Goal: Task Accomplishment & Management: Manage account settings

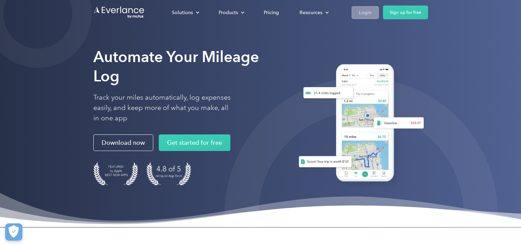
click at [364, 13] on div "Login" at bounding box center [365, 12] width 13 height 9
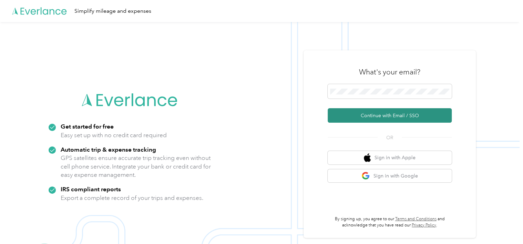
click at [362, 115] on button "Continue with Email / SSO" at bounding box center [389, 115] width 124 height 14
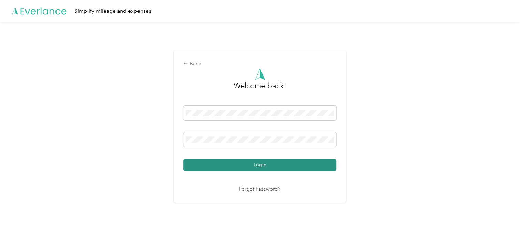
click at [269, 163] on button "Login" at bounding box center [259, 165] width 153 height 12
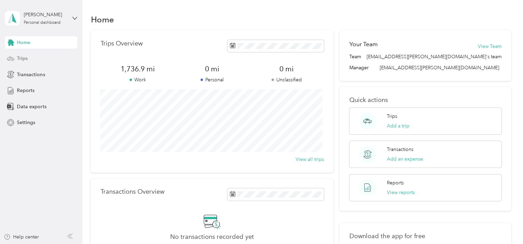
click at [21, 60] on span "Trips" at bounding box center [22, 58] width 11 height 7
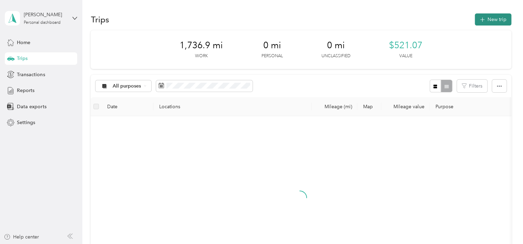
click at [479, 19] on icon "button" at bounding box center [482, 20] width 8 height 8
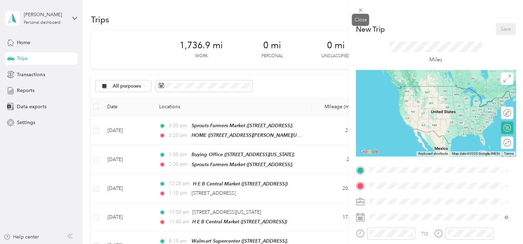
drag, startPoint x: 359, startPoint y: 8, endPoint x: 390, endPoint y: 33, distance: 40.3
click at [359, 8] on icon at bounding box center [360, 10] width 6 height 6
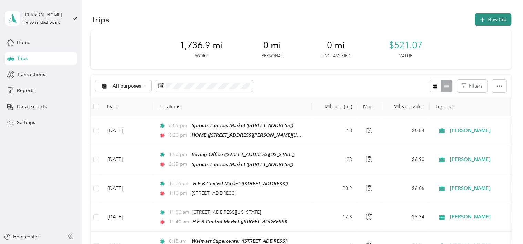
click at [482, 18] on icon "button" at bounding box center [482, 20] width 8 height 8
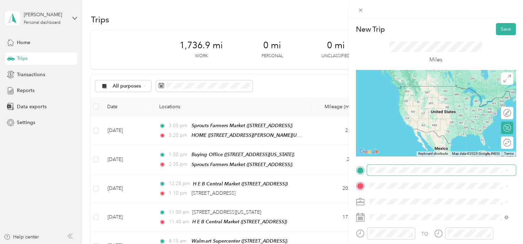
click at [384, 166] on span at bounding box center [441, 170] width 149 height 11
click at [410, 94] on span "[STREET_ADDRESS][PERSON_NAME][US_STATE]" at bounding box center [435, 94] width 107 height 6
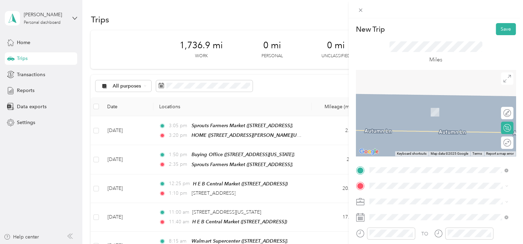
click at [392, 113] on span "[STREET_ADDRESS]" at bounding box center [404, 113] width 44 height 6
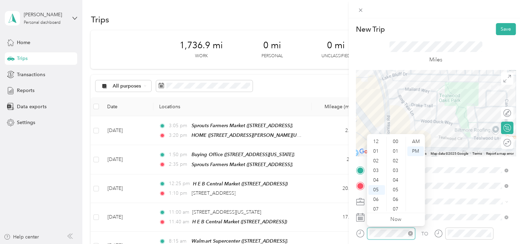
scroll to position [386, 0]
click at [376, 179] on div "08" at bounding box center [376, 178] width 17 height 10
click at [397, 140] on div "00" at bounding box center [396, 142] width 17 height 10
click at [415, 142] on div "AM" at bounding box center [415, 142] width 17 height 10
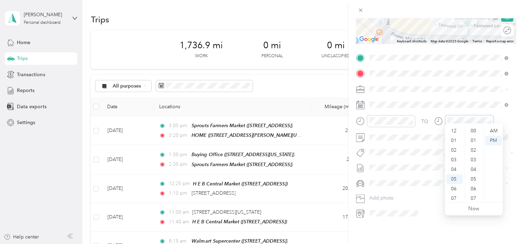
scroll to position [41, 0]
click at [453, 166] on div "08" at bounding box center [454, 167] width 17 height 10
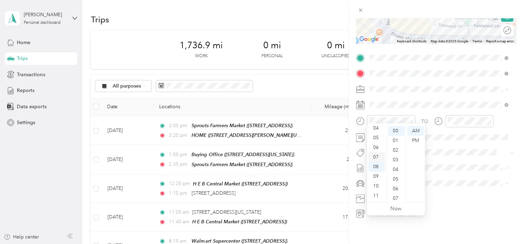
click at [375, 155] on div "07" at bounding box center [376, 157] width 17 height 10
click at [395, 185] on div "45" at bounding box center [396, 186] width 17 height 10
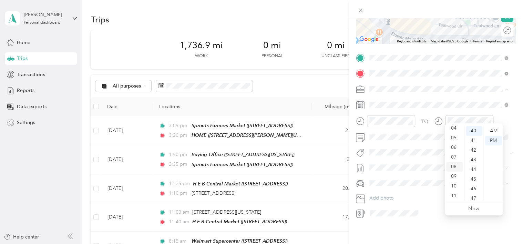
click at [453, 168] on div "08" at bounding box center [454, 167] width 17 height 10
click at [456, 157] on div "07" at bounding box center [454, 157] width 17 height 10
click at [472, 143] on div "50" at bounding box center [474, 143] width 17 height 10
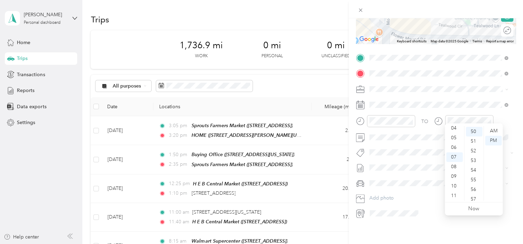
scroll to position [482, 0]
click at [492, 130] on div "AM" at bounding box center [493, 131] width 17 height 10
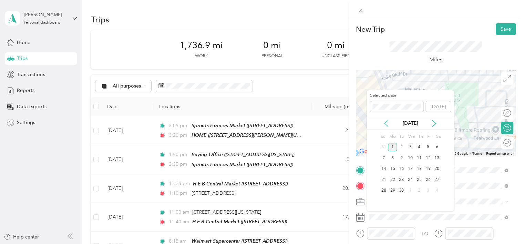
click at [387, 122] on icon at bounding box center [386, 123] width 7 height 7
click at [417, 187] on div "28" at bounding box center [419, 190] width 9 height 9
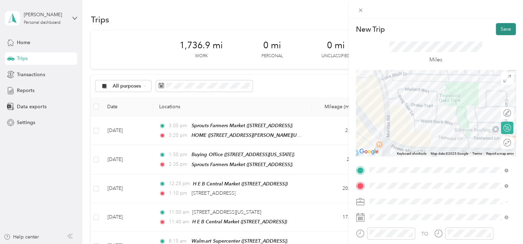
click at [496, 29] on button "Save" at bounding box center [506, 29] width 20 height 12
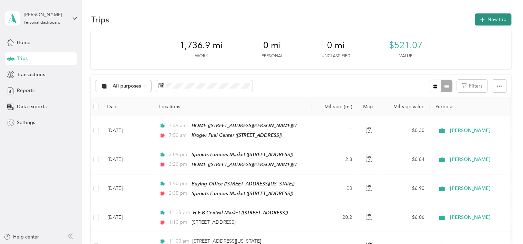
click at [498, 14] on button "New trip" at bounding box center [493, 19] width 37 height 12
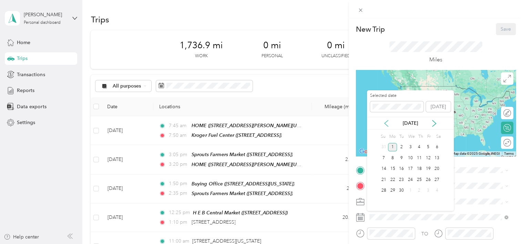
click at [385, 121] on icon at bounding box center [386, 123] width 7 height 7
click at [420, 190] on div "28" at bounding box center [419, 190] width 9 height 9
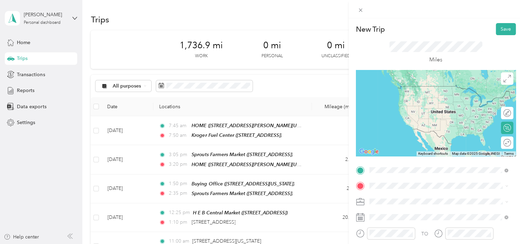
click at [400, 101] on div "TEAM Kroger Fuel Center [STREET_ADDRESS]" at bounding box center [415, 93] width 67 height 17
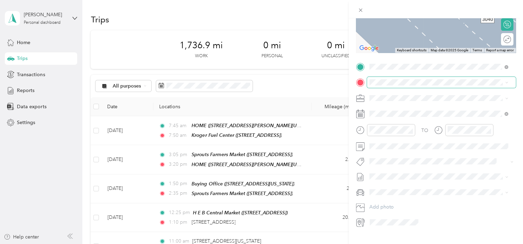
scroll to position [69, 0]
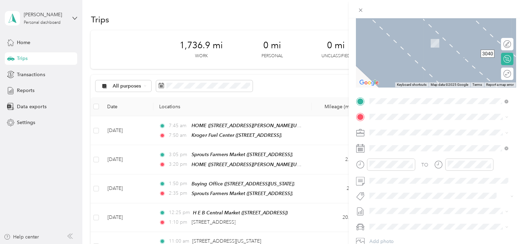
click at [387, 144] on span "[STREET_ADDRESS][US_STATE]" at bounding box center [416, 141] width 69 height 6
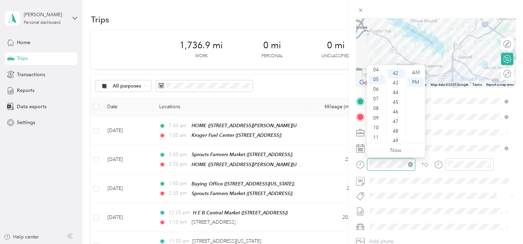
scroll to position [405, 0]
click at [377, 107] on div "08" at bounding box center [376, 109] width 17 height 10
click at [395, 102] on div "20" at bounding box center [396, 102] width 17 height 10
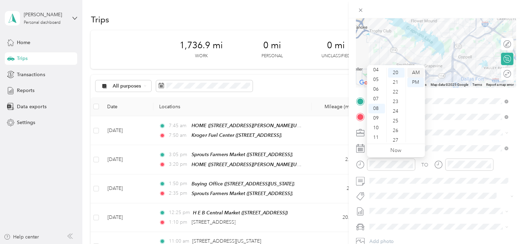
click at [414, 72] on div "AM" at bounding box center [415, 73] width 17 height 10
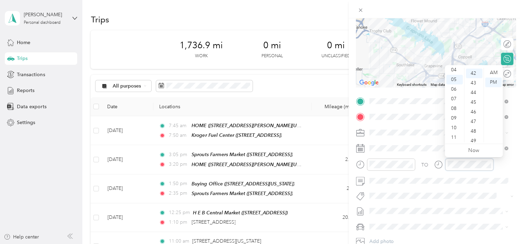
scroll to position [405, 0]
click at [452, 117] on div "09" at bounding box center [454, 118] width 17 height 10
click at [471, 73] on div "00" at bounding box center [474, 73] width 17 height 10
click at [493, 72] on div "AM" at bounding box center [493, 73] width 17 height 10
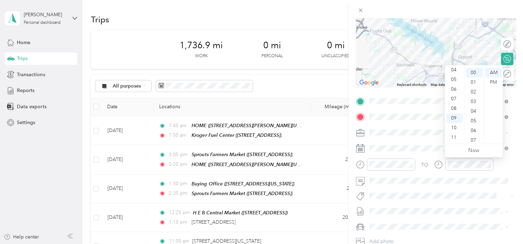
click at [515, 25] on form "New Trip Save This trip cannot be edited because it is either under review, app…" at bounding box center [435, 108] width 174 height 308
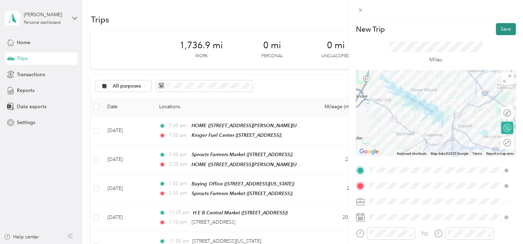
click at [497, 26] on button "Save" at bounding box center [506, 29] width 20 height 12
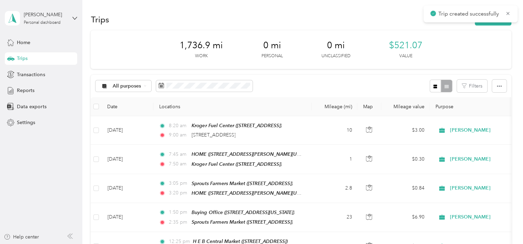
click at [509, 10] on span "Trip created successfully" at bounding box center [470, 14] width 80 height 9
click at [507, 14] on icon at bounding box center [507, 13] width 3 height 3
click at [492, 20] on button "New trip" at bounding box center [493, 19] width 37 height 12
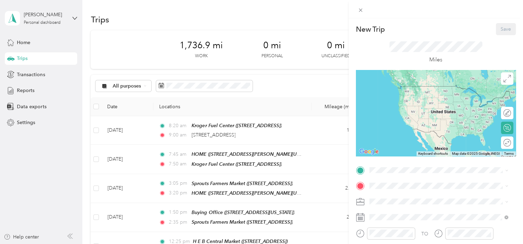
click at [250, 129] on div "New Trip Save This trip cannot be edited because it is either under review, app…" at bounding box center [261, 122] width 523 height 244
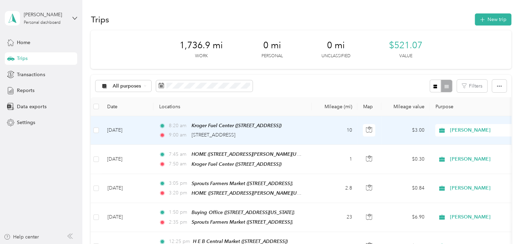
click at [188, 131] on span "9:00 am" at bounding box center [179, 135] width 20 height 8
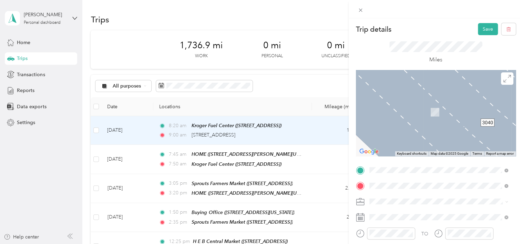
click at [419, 115] on div "Buying Office [STREET_ADDRESS][US_STATE]" at bounding box center [416, 108] width 69 height 14
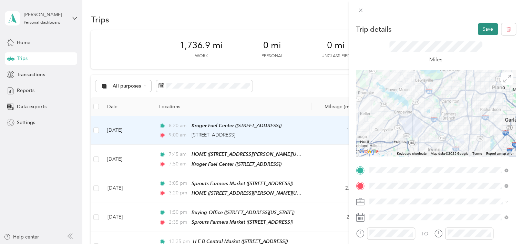
click at [482, 29] on button "Save" at bounding box center [488, 29] width 20 height 12
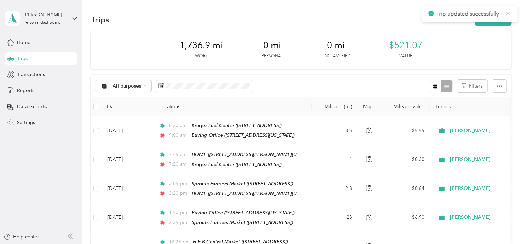
click at [507, 11] on icon at bounding box center [508, 13] width 6 height 6
click at [495, 17] on button "New trip" at bounding box center [493, 19] width 37 height 12
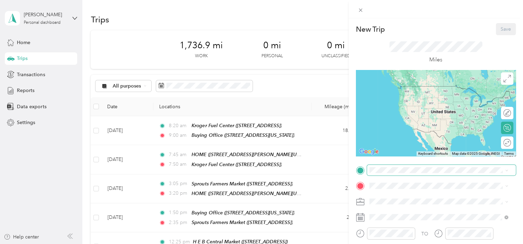
click at [377, 173] on span at bounding box center [441, 170] width 149 height 11
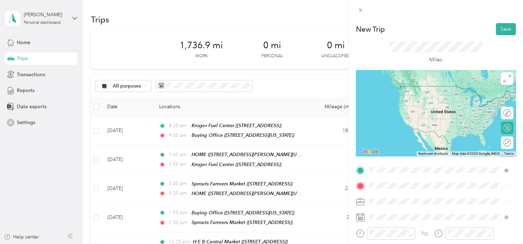
click at [395, 99] on span "[STREET_ADDRESS][US_STATE]" at bounding box center [416, 96] width 69 height 6
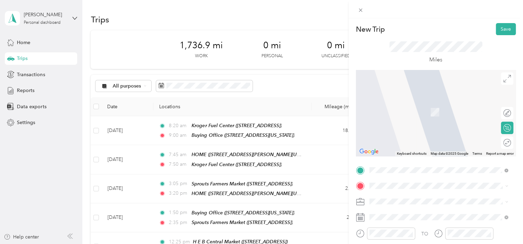
click at [404, 114] on div "TEAM H E B Central Market [STREET_ADDRESS]" at bounding box center [418, 113] width 72 height 17
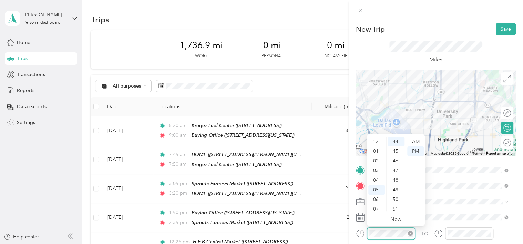
scroll to position [41, 0]
click at [377, 196] on div "10" at bounding box center [376, 197] width 17 height 10
click at [395, 172] on div "15" at bounding box center [396, 172] width 17 height 10
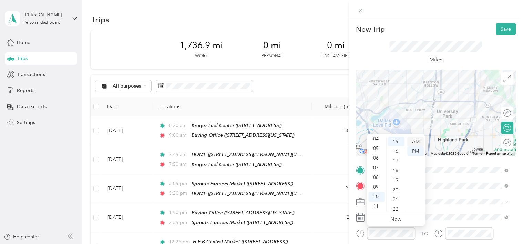
click at [415, 140] on div "AM" at bounding box center [415, 142] width 17 height 10
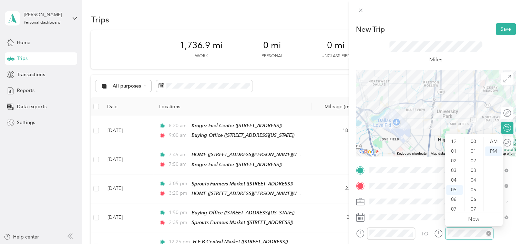
scroll to position [41, 0]
click at [453, 196] on div "10" at bounding box center [454, 197] width 17 height 10
click at [475, 200] on div "50" at bounding box center [474, 200] width 17 height 10
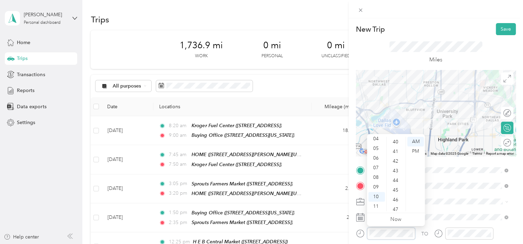
scroll to position [386, 0]
click at [397, 189] on div "45" at bounding box center [396, 190] width 17 height 10
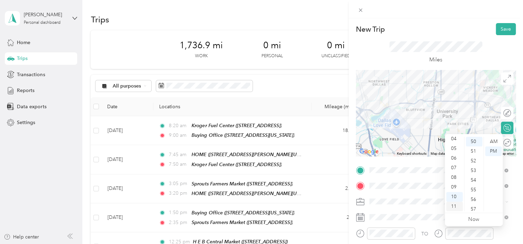
click at [452, 203] on div "11" at bounding box center [454, 206] width 17 height 10
click at [471, 154] on div "30" at bounding box center [474, 155] width 17 height 10
click at [492, 139] on div "AM" at bounding box center [493, 142] width 17 height 10
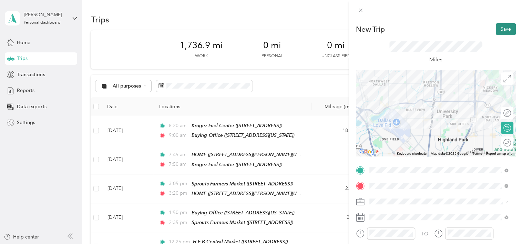
click at [502, 28] on button "Save" at bounding box center [506, 29] width 20 height 12
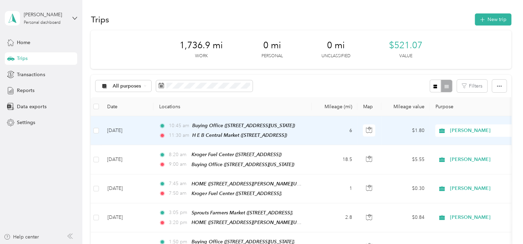
click at [119, 126] on td "[DATE]" at bounding box center [128, 130] width 52 height 29
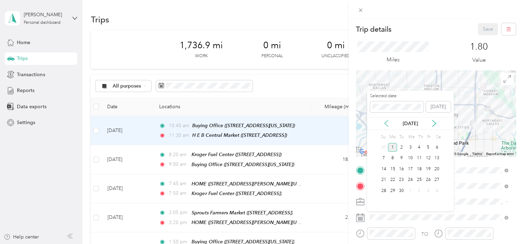
click at [385, 121] on icon at bounding box center [386, 123] width 7 height 7
click at [420, 188] on div "28" at bounding box center [419, 190] width 9 height 9
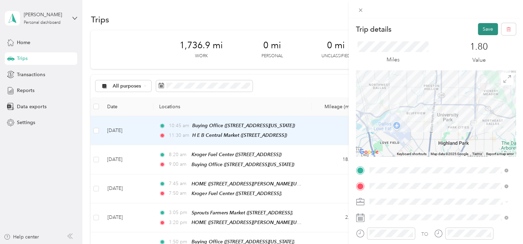
click at [482, 29] on button "Save" at bounding box center [488, 29] width 20 height 12
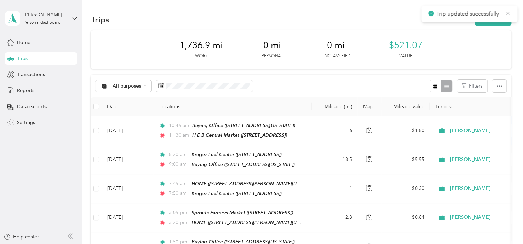
click at [506, 11] on icon at bounding box center [508, 13] width 6 height 6
click at [502, 19] on button "New trip" at bounding box center [493, 19] width 37 height 12
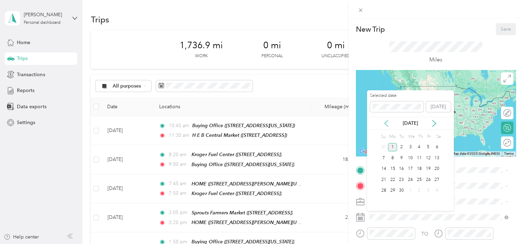
click at [386, 121] on icon at bounding box center [386, 123] width 7 height 7
click at [420, 188] on div "28" at bounding box center [419, 190] width 9 height 9
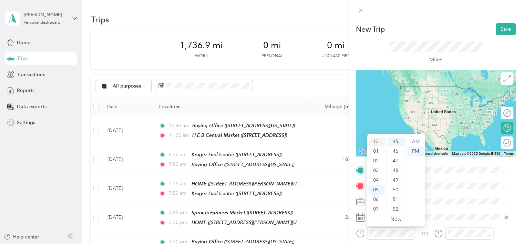
click at [379, 141] on div "12" at bounding box center [376, 142] width 17 height 10
click at [395, 167] on div "30" at bounding box center [396, 169] width 17 height 10
click at [415, 148] on div "PM" at bounding box center [415, 151] width 17 height 10
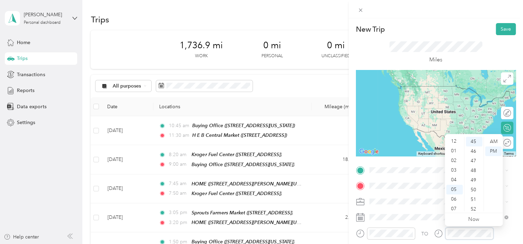
scroll to position [0, 0]
click at [451, 149] on div "01" at bounding box center [454, 151] width 17 height 10
click at [471, 161] on div "15" at bounding box center [474, 162] width 17 height 10
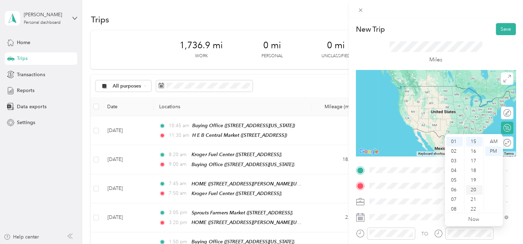
click at [474, 190] on div "20" at bounding box center [474, 190] width 17 height 10
click at [493, 141] on div "AM" at bounding box center [493, 142] width 17 height 10
click at [452, 151] on div "01" at bounding box center [454, 151] width 17 height 10
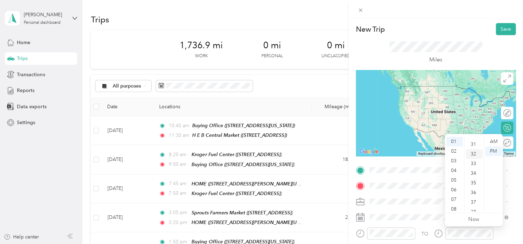
scroll to position [262, 0]
click at [476, 168] on div "30" at bounding box center [474, 169] width 17 height 10
click at [489, 150] on div "PM" at bounding box center [493, 151] width 17 height 10
click at [423, 178] on div "TO Add photo" at bounding box center [436, 248] width 160 height 166
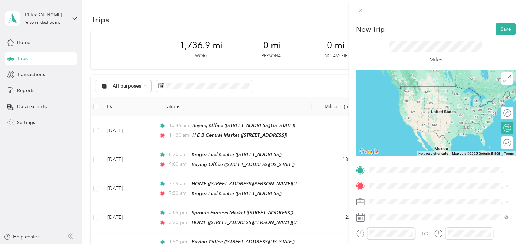
click at [397, 103] on span "[STREET_ADDRESS]" at bounding box center [404, 104] width 44 height 6
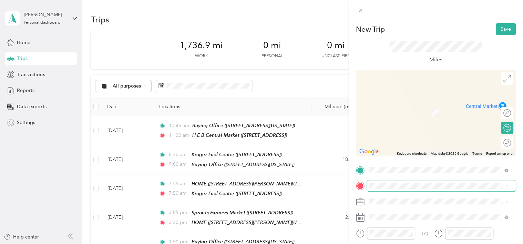
click at [375, 182] on span at bounding box center [441, 185] width 149 height 11
click at [399, 114] on span "[STREET_ADDRESS]" at bounding box center [404, 115] width 44 height 6
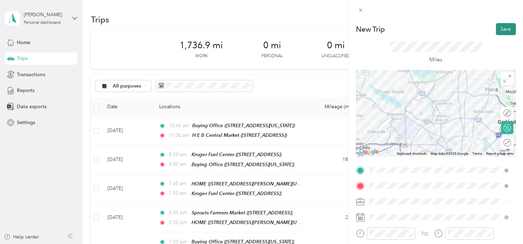
click at [501, 27] on button "Save" at bounding box center [506, 29] width 20 height 12
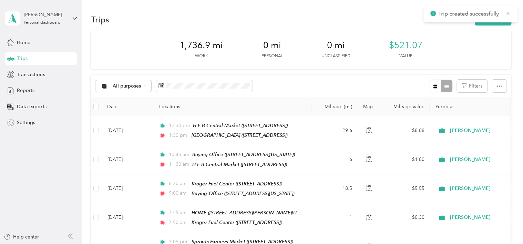
click at [507, 11] on icon at bounding box center [508, 13] width 6 height 6
click at [489, 17] on button "New trip" at bounding box center [493, 19] width 37 height 12
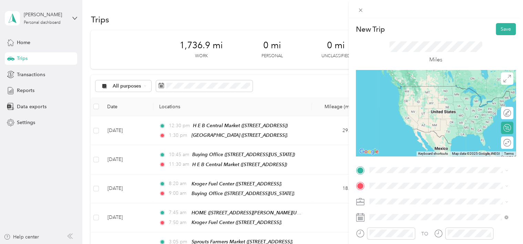
click at [395, 98] on span "[STREET_ADDRESS]" at bounding box center [404, 98] width 44 height 6
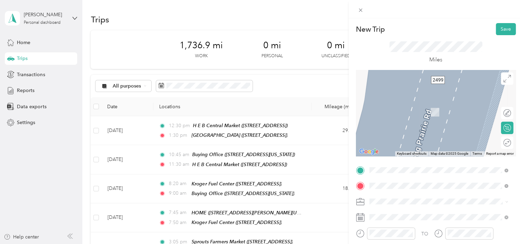
click at [397, 112] on span "[STREET_ADDRESS][PERSON_NAME][US_STATE]" at bounding box center [435, 112] width 107 height 6
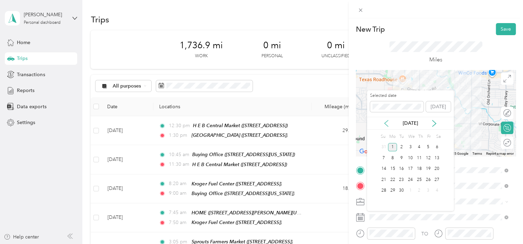
click at [383, 123] on icon at bounding box center [386, 123] width 7 height 7
click at [419, 190] on div "28" at bounding box center [419, 190] width 9 height 9
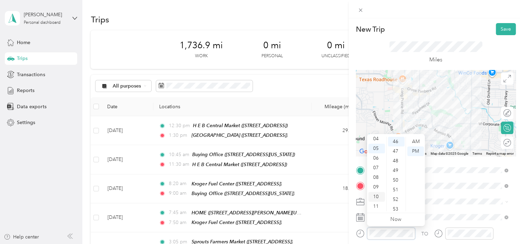
scroll to position [7, 0]
click at [375, 153] on div "02" at bounding box center [376, 154] width 17 height 10
click at [395, 153] on div "15" at bounding box center [396, 153] width 17 height 10
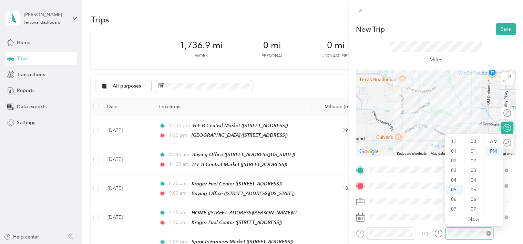
scroll to position [41, 0]
click at [453, 153] on div "02" at bounding box center [454, 154] width 17 height 10
click at [472, 160] on div "30" at bounding box center [474, 160] width 17 height 10
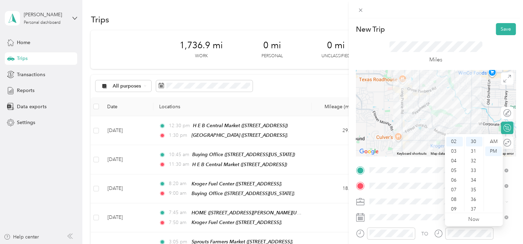
click at [416, 205] on span at bounding box center [441, 201] width 149 height 11
drag, startPoint x: 500, startPoint y: 29, endPoint x: 501, endPoint y: 35, distance: 6.2
click at [500, 29] on button "Save" at bounding box center [506, 29] width 20 height 12
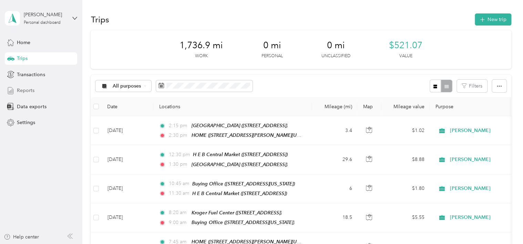
click at [22, 91] on span "Reports" at bounding box center [26, 90] width 18 height 7
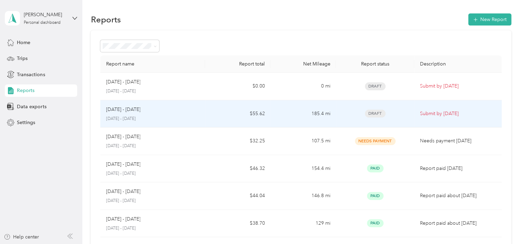
click at [403, 113] on div "Draft" at bounding box center [374, 114] width 67 height 8
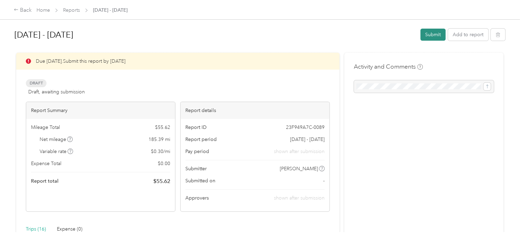
click at [430, 32] on button "Submit" at bounding box center [432, 35] width 25 height 12
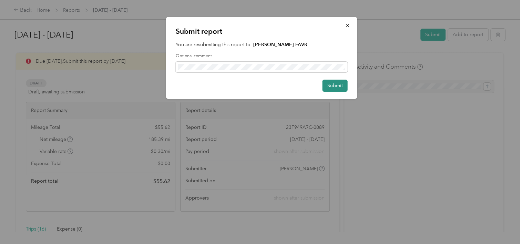
click at [341, 84] on button "Submit" at bounding box center [334, 86] width 25 height 12
